Goal: Task Accomplishment & Management: Use online tool/utility

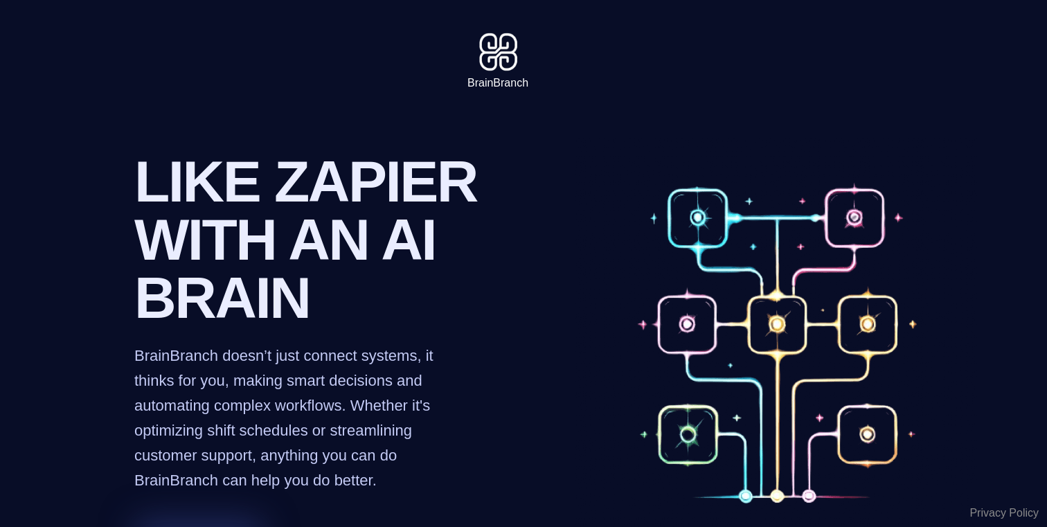
scroll to position [161, 0]
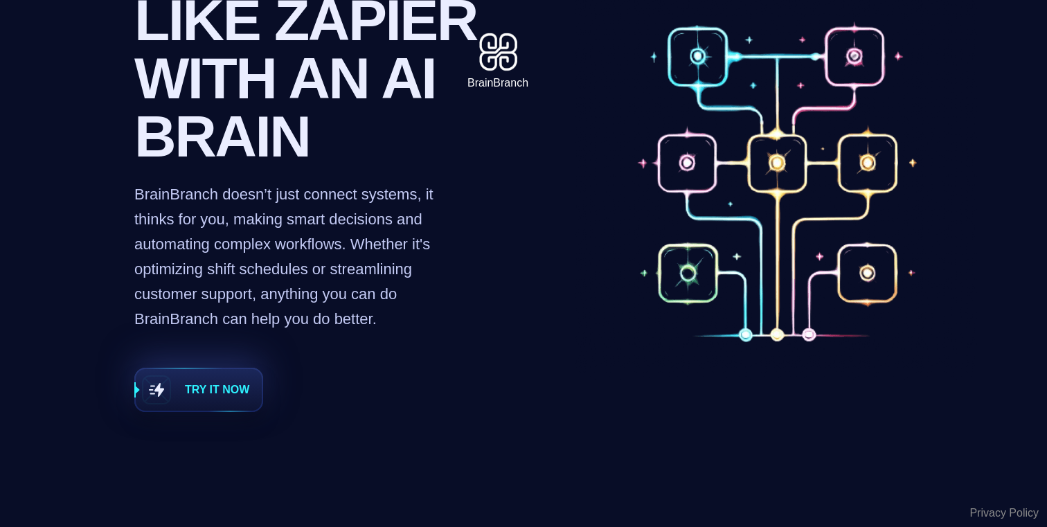
click at [236, 395] on span "Try it now" at bounding box center [217, 390] width 64 height 17
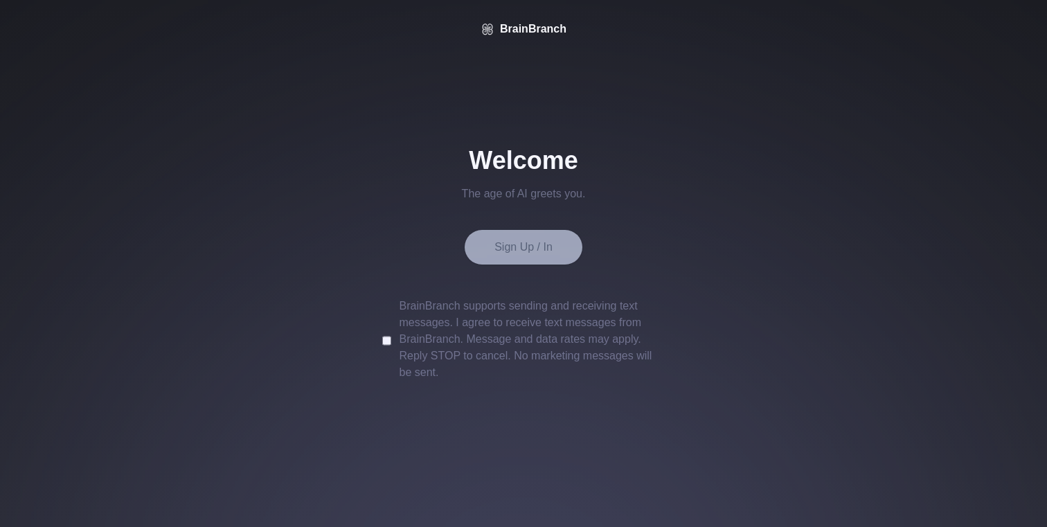
click at [393, 336] on div "BrainBranch supports sending and receiving text messages. I agree to receive te…" at bounding box center [523, 339] width 283 height 83
click at [526, 252] on button "Sign Up / In" at bounding box center [523, 247] width 58 height 14
click at [551, 251] on span "Sign Up / In" at bounding box center [523, 247] width 58 height 14
